Goal: Task Accomplishment & Management: Manage account settings

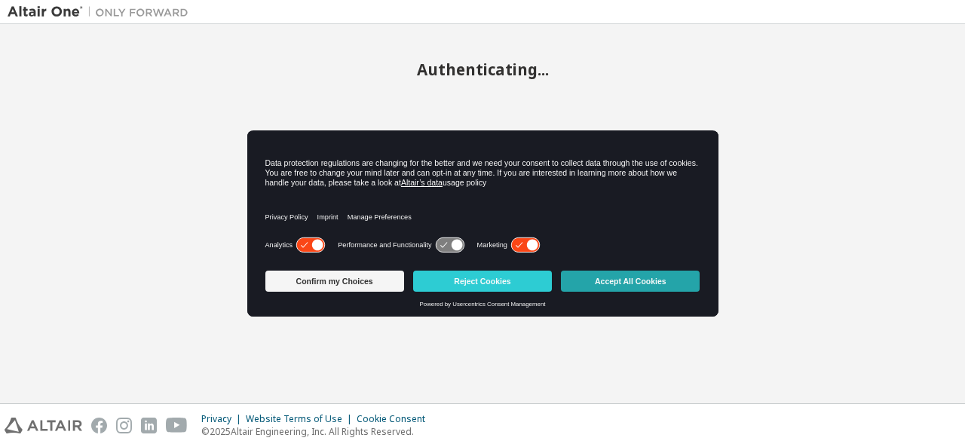
click at [613, 279] on button "Accept All Cookies" at bounding box center [630, 281] width 139 height 21
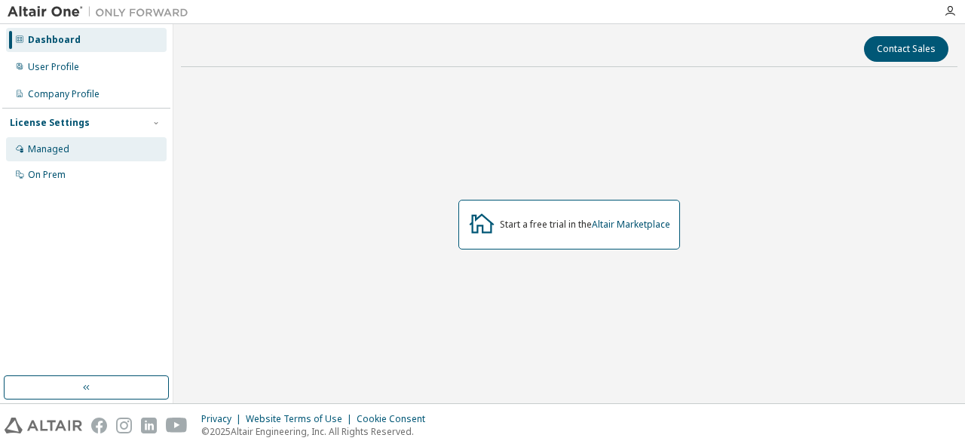
click at [52, 150] on div "Managed" at bounding box center [48, 149] width 41 height 12
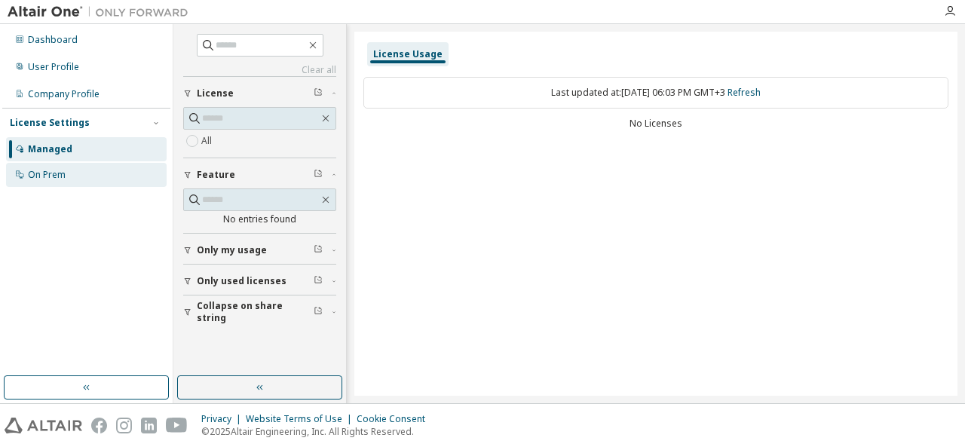
click at [54, 165] on div "On Prem" at bounding box center [86, 175] width 161 height 24
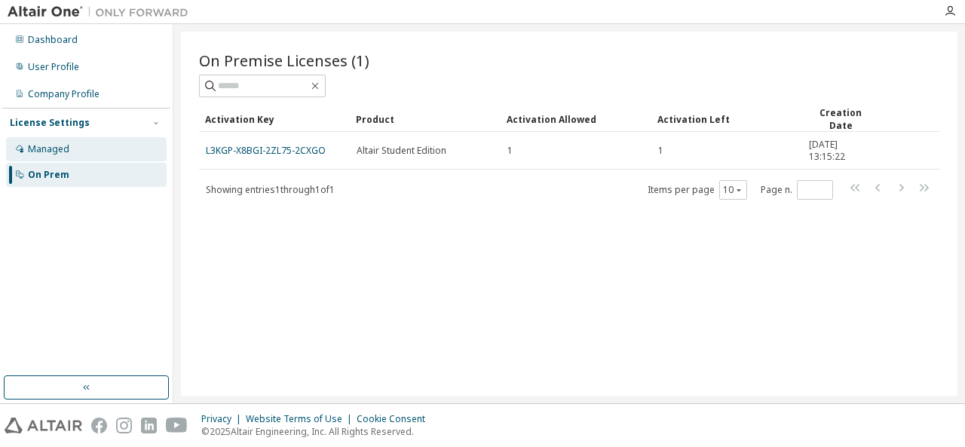
click at [92, 145] on div "Managed" at bounding box center [86, 149] width 161 height 24
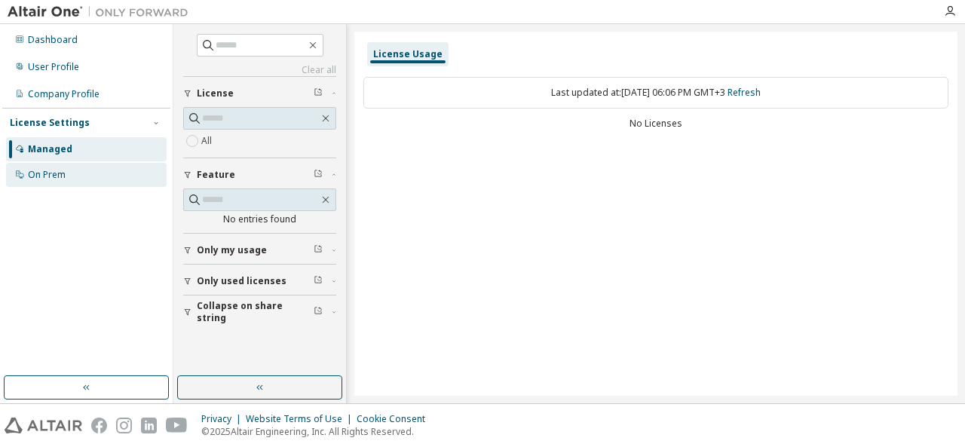
click at [92, 173] on div "On Prem" at bounding box center [86, 175] width 161 height 24
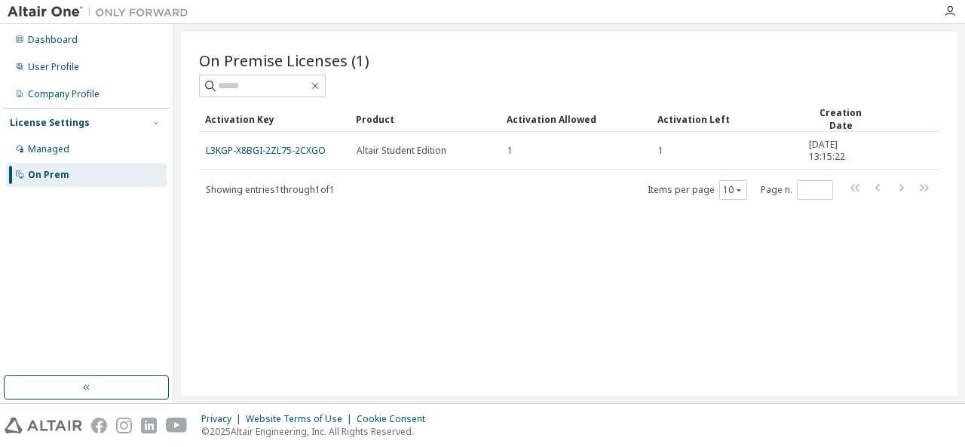
click at [393, 151] on span "Altair Student Edition" at bounding box center [401, 151] width 90 height 12
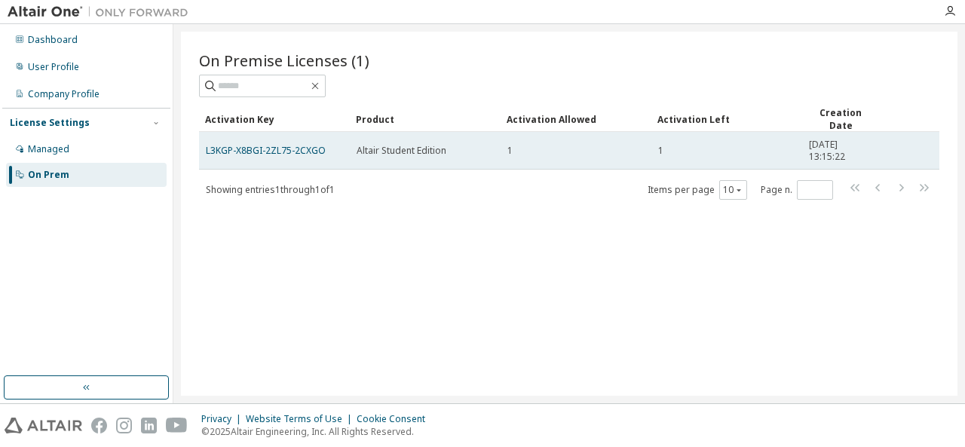
click at [419, 145] on span "Altair Student Edition" at bounding box center [401, 151] width 90 height 12
click at [272, 151] on link "L3KGP-X8BGI-2ZL75-2CXGO" at bounding box center [266, 150] width 120 height 13
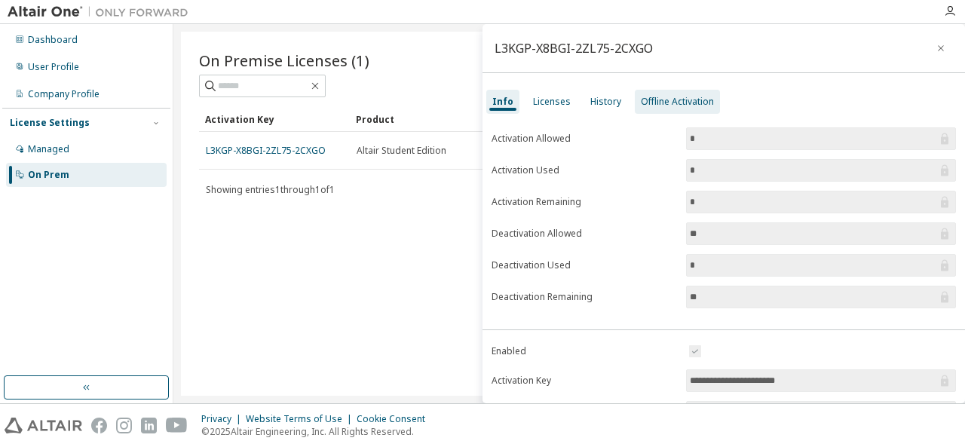
click at [662, 99] on div "Offline Activation" at bounding box center [677, 102] width 73 height 12
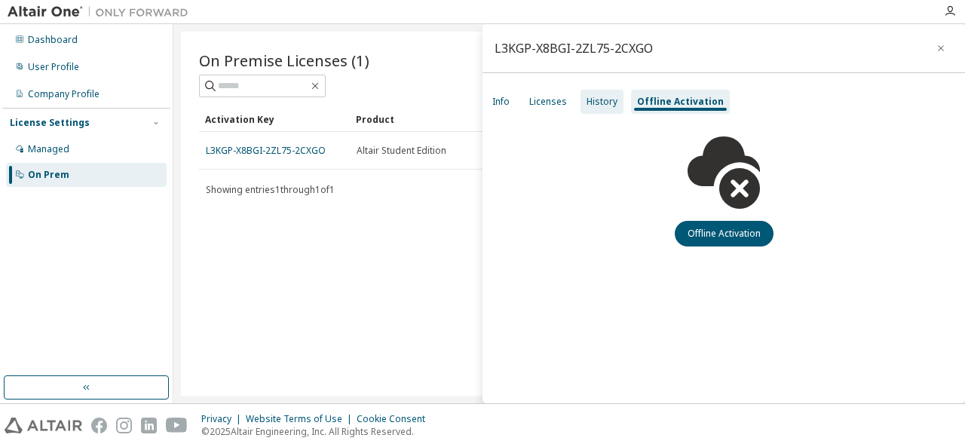
click at [619, 100] on div "History" at bounding box center [601, 102] width 43 height 24
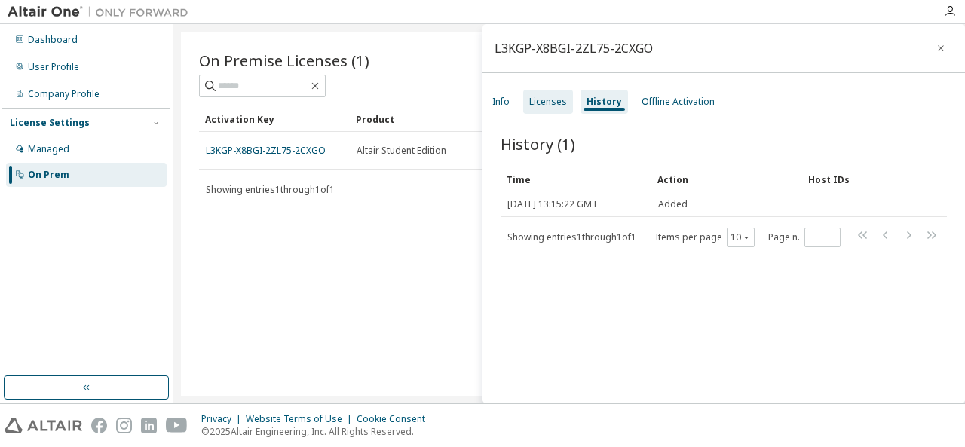
click at [555, 109] on div "Licenses" at bounding box center [548, 102] width 50 height 24
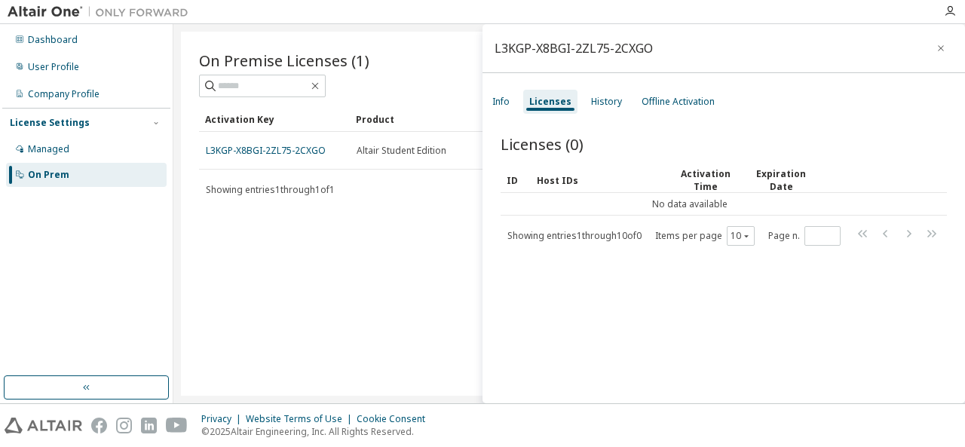
click at [517, 109] on div "Info Licenses History Offline Activation" at bounding box center [723, 101] width 482 height 27
click at [508, 106] on div "Info" at bounding box center [500, 102] width 17 height 12
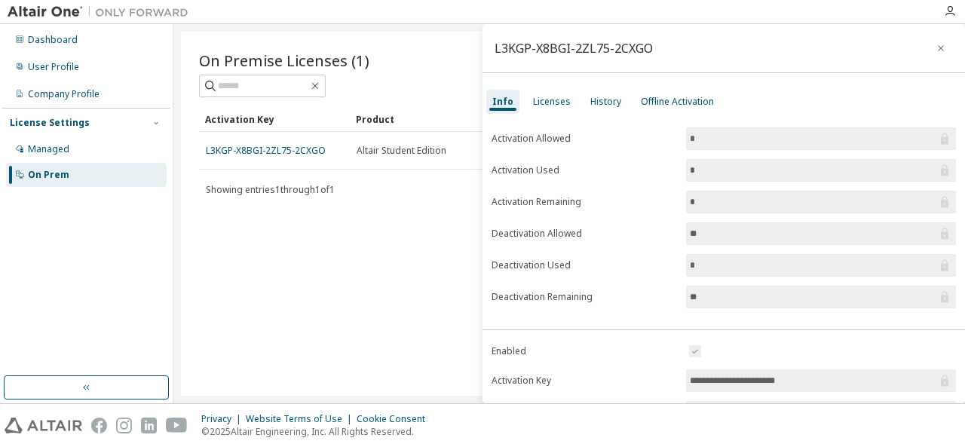
click at [159, 123] on icon "button" at bounding box center [155, 122] width 9 height 9
click at [152, 121] on icon "button" at bounding box center [155, 122] width 9 height 9
click at [106, 151] on div "Managed" at bounding box center [86, 149] width 161 height 24
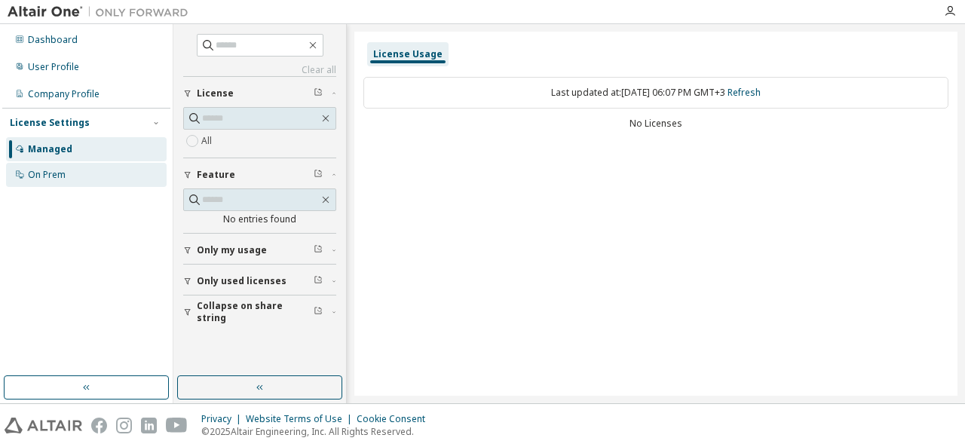
click at [92, 173] on div "On Prem" at bounding box center [86, 175] width 161 height 24
